Goal: Navigation & Orientation: Understand site structure

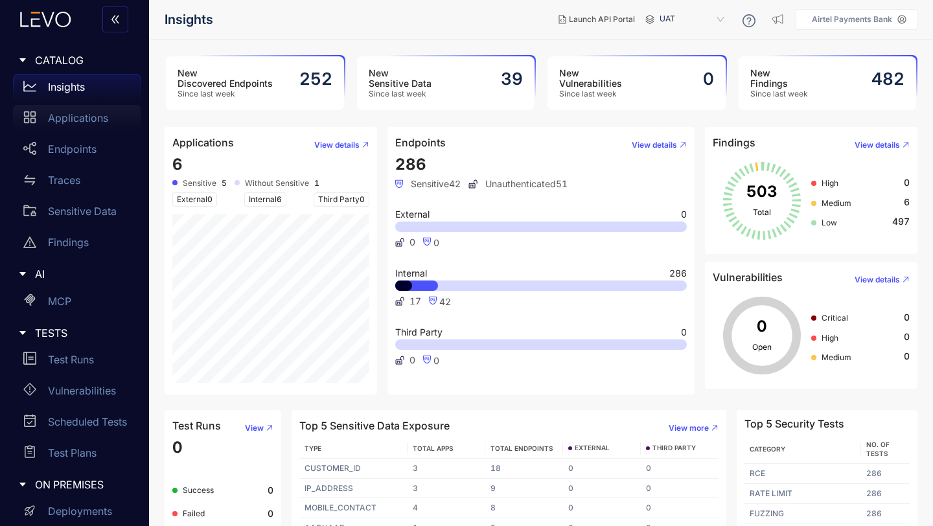
click at [70, 124] on div "Applications" at bounding box center [77, 118] width 128 height 26
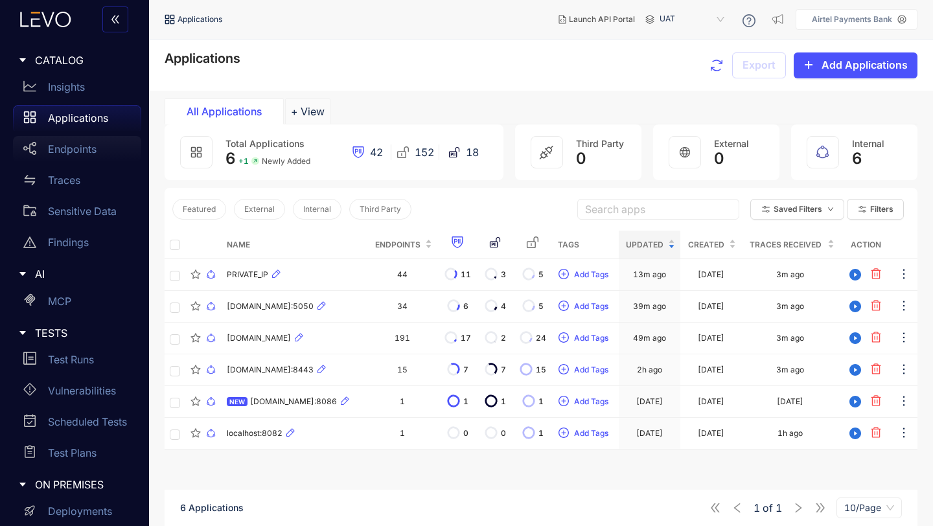
click at [67, 139] on div "Endpoints" at bounding box center [77, 149] width 128 height 26
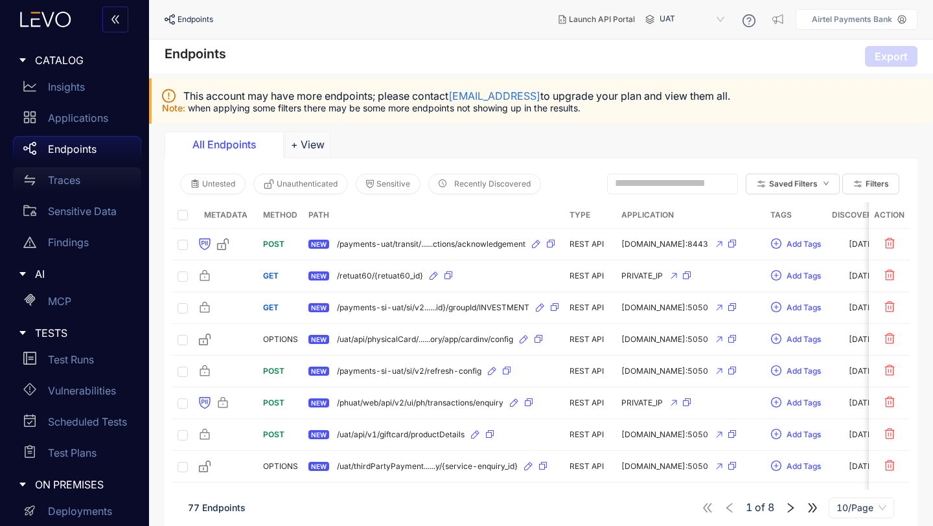
click at [67, 177] on p "Traces" at bounding box center [64, 180] width 32 height 12
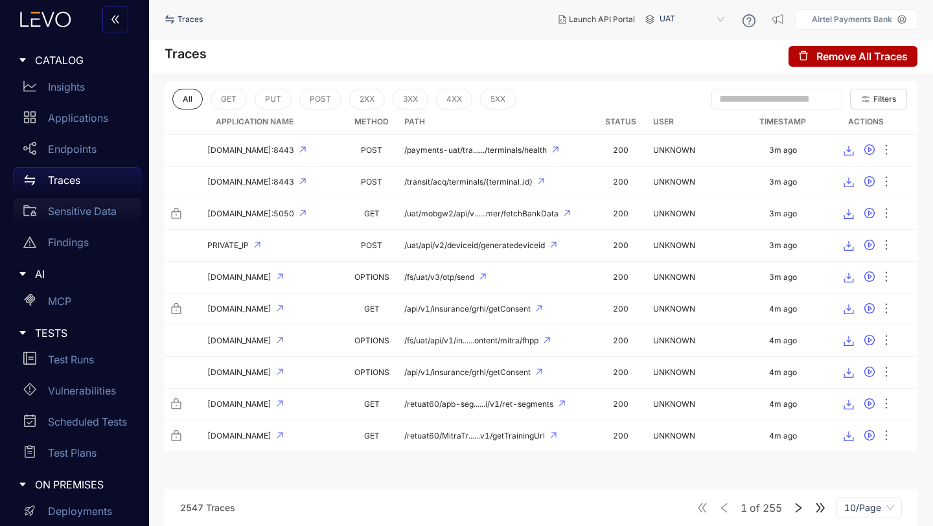
click at [72, 214] on p "Sensitive Data" at bounding box center [82, 211] width 69 height 12
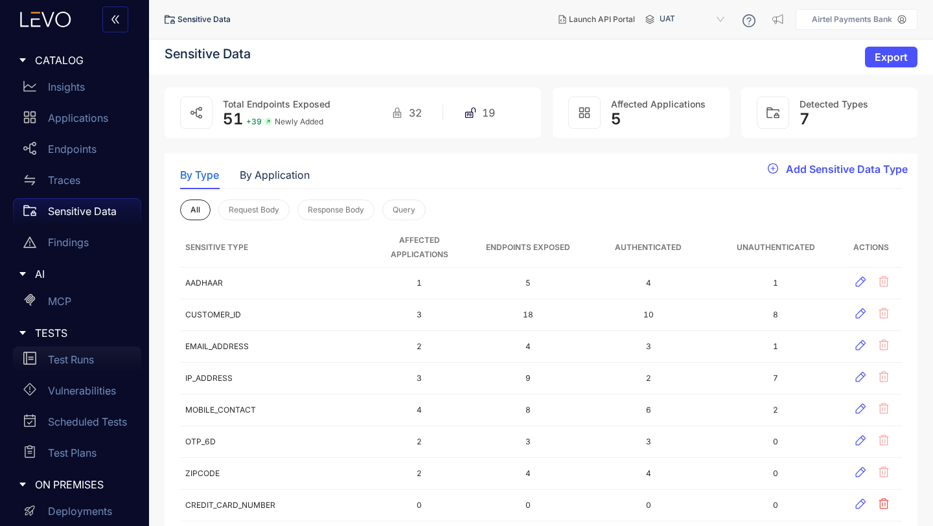
click at [76, 360] on p "Test Runs" at bounding box center [71, 360] width 46 height 12
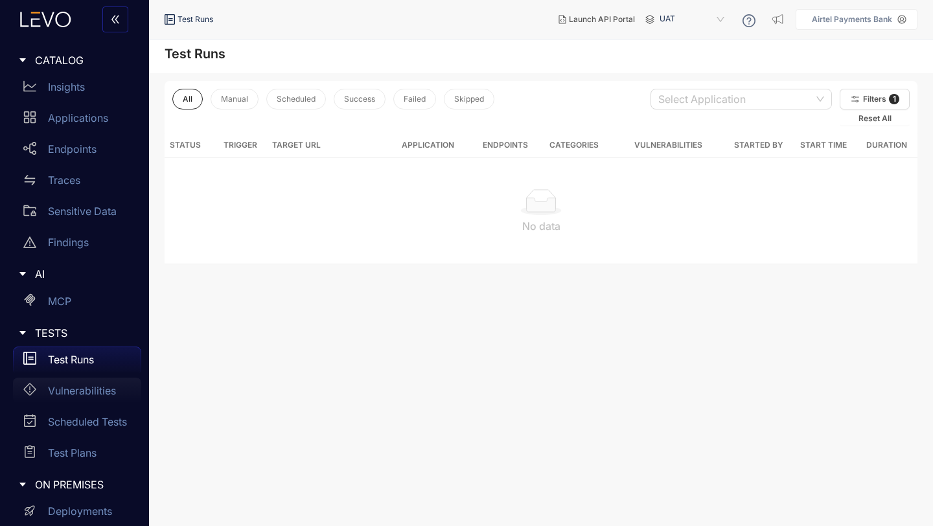
click at [78, 389] on p "Vulnerabilities" at bounding box center [82, 391] width 68 height 12
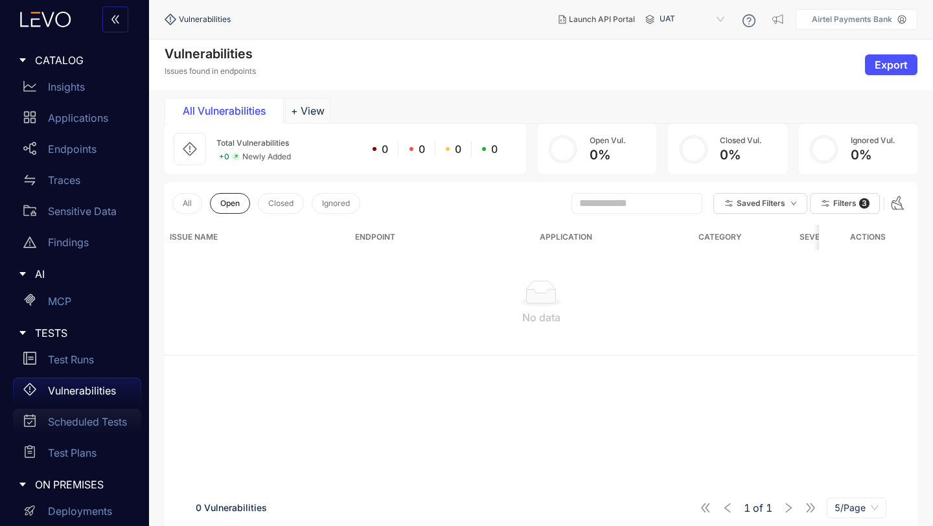
click at [74, 427] on p "Scheduled Tests" at bounding box center [87, 422] width 79 height 12
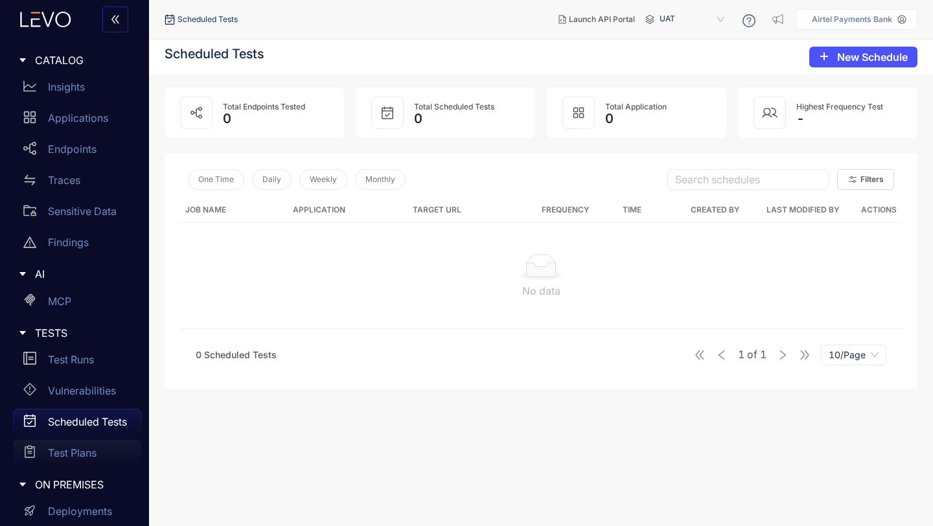
click at [70, 453] on p "Test Plans" at bounding box center [72, 453] width 49 height 12
